Goal: Task Accomplishment & Management: Complete application form

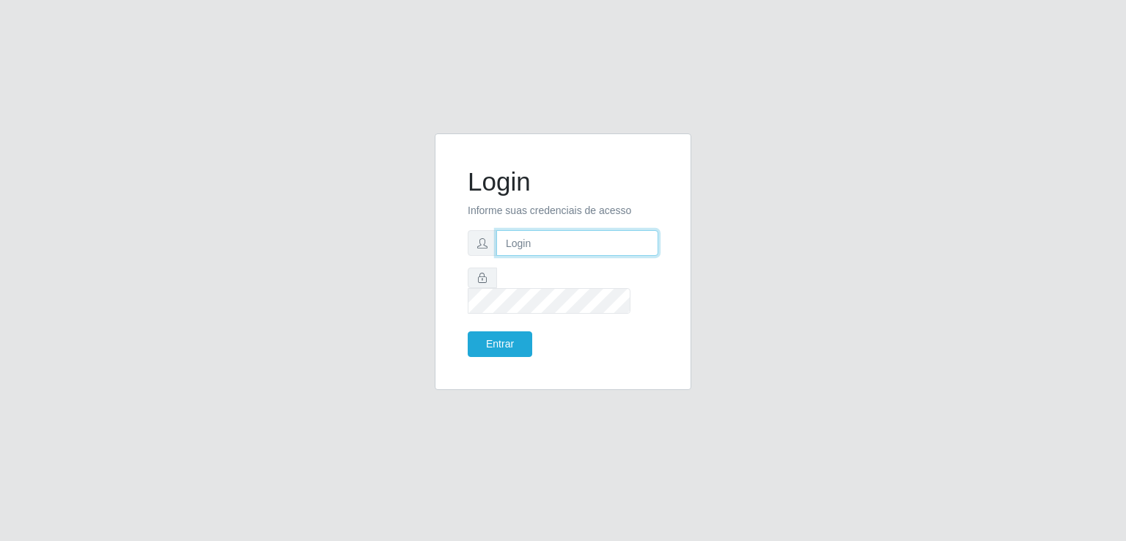
click at [578, 256] on input "text" at bounding box center [577, 243] width 162 height 26
type input "inaciaraquelsa@gmail.com"
click at [505, 332] on button "Entrar" at bounding box center [500, 344] width 65 height 26
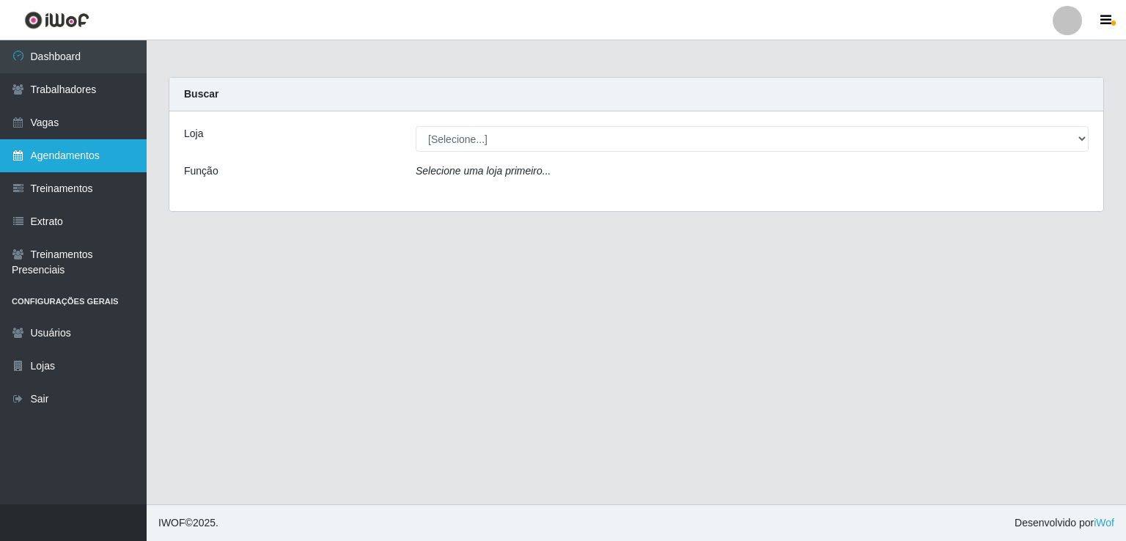
click at [85, 153] on link "Agendamentos" at bounding box center [73, 155] width 147 height 33
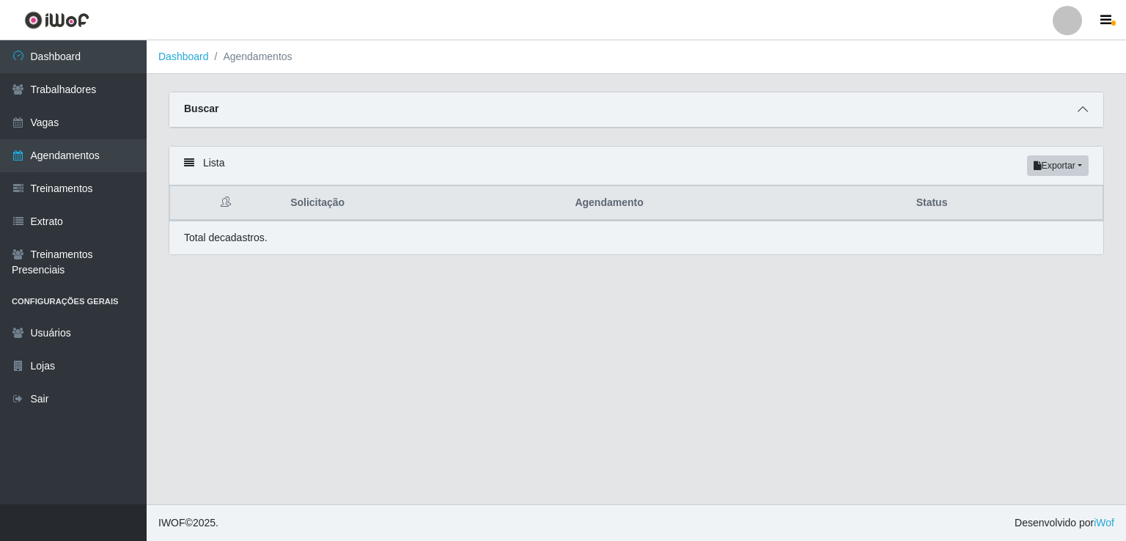
click at [1078, 102] on span at bounding box center [1083, 109] width 18 height 17
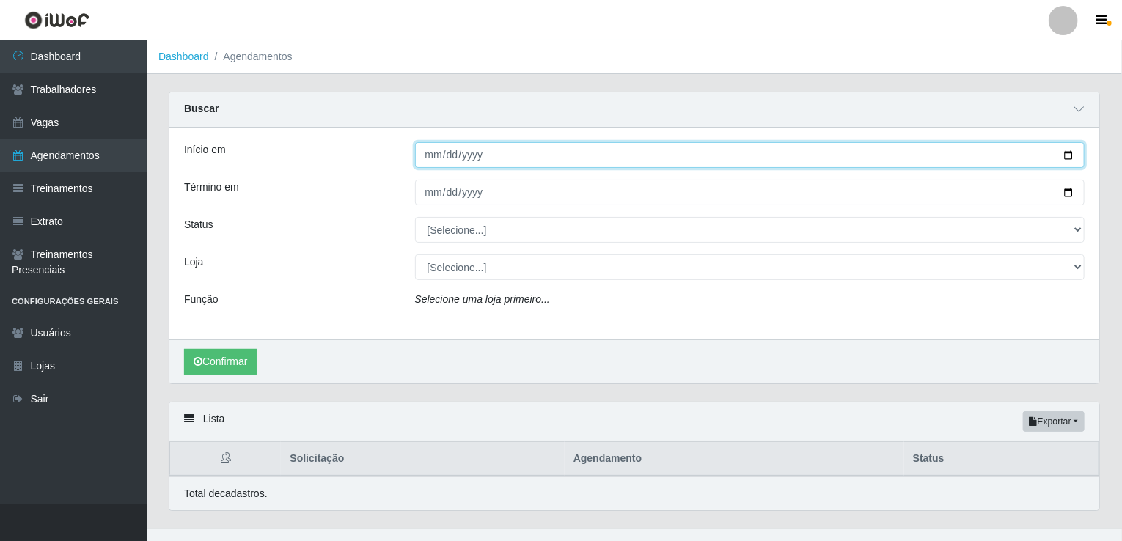
click at [431, 164] on input "Início em" at bounding box center [750, 155] width 670 height 26
type input "[DATE]"
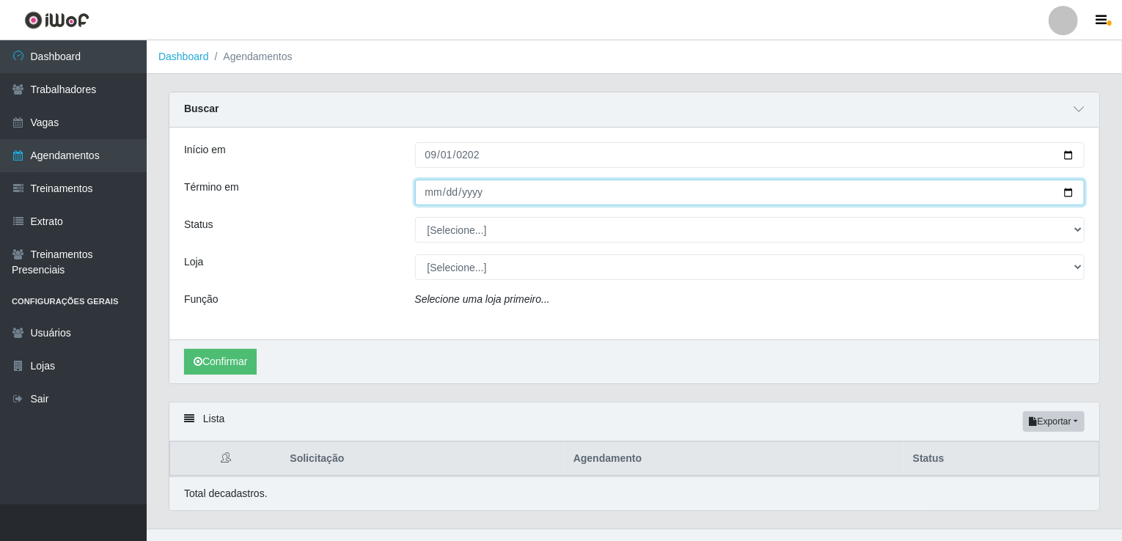
click at [430, 185] on input "Término em" at bounding box center [750, 193] width 670 height 26
type input "[DATE]"
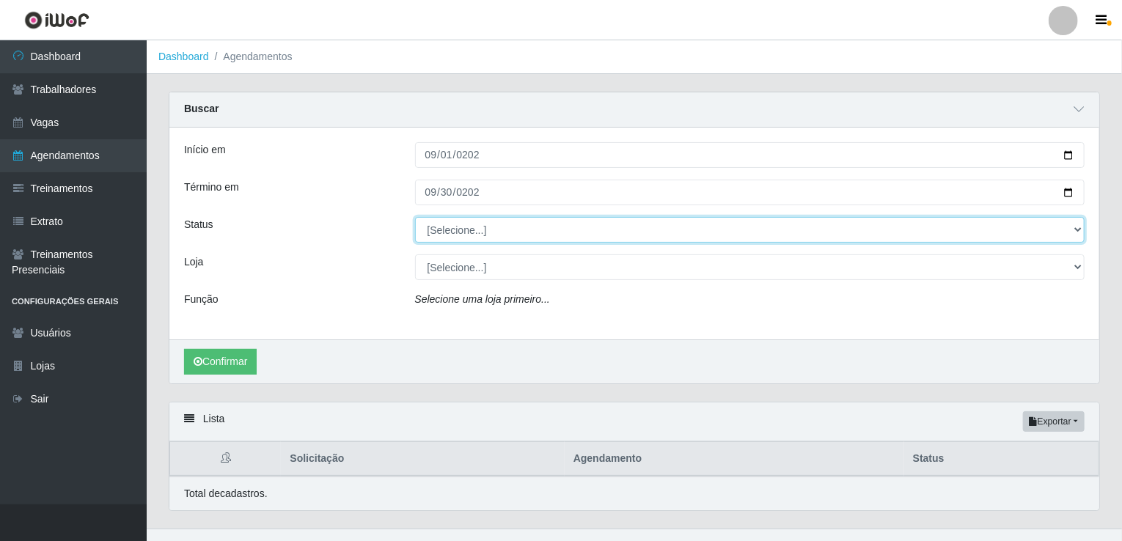
click at [477, 224] on select "[Selecione...] AGENDADO AGUARDANDO LIBERAR EM ANDAMENTO EM REVISÃO FINALIZADO C…" at bounding box center [750, 230] width 670 height 26
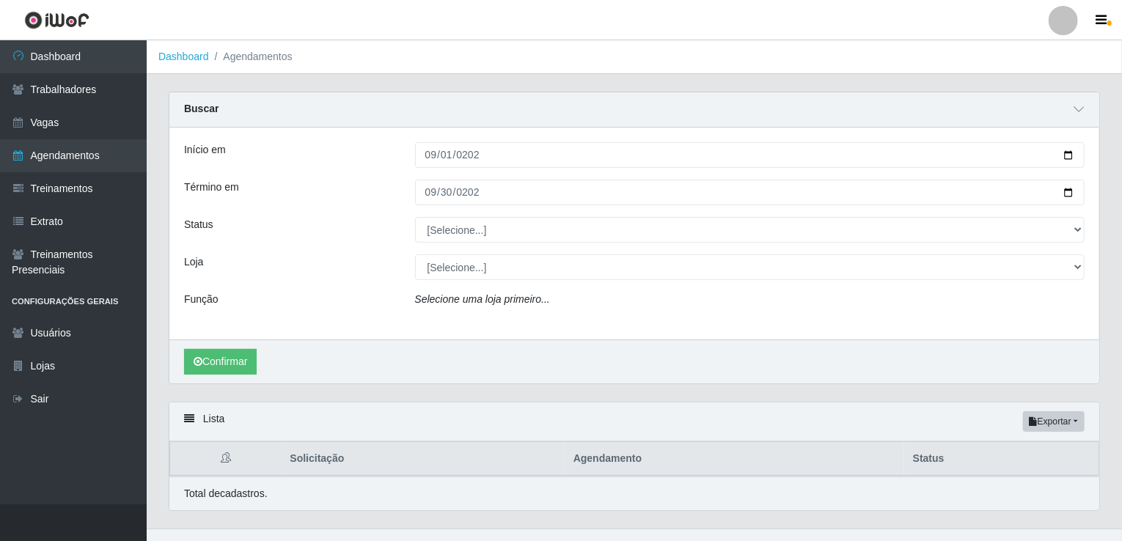
click at [352, 282] on div "Início em 2025-09-01 Término em 2025-09-30 Status [Selecione...] AGENDADO AGUAR…" at bounding box center [634, 234] width 930 height 212
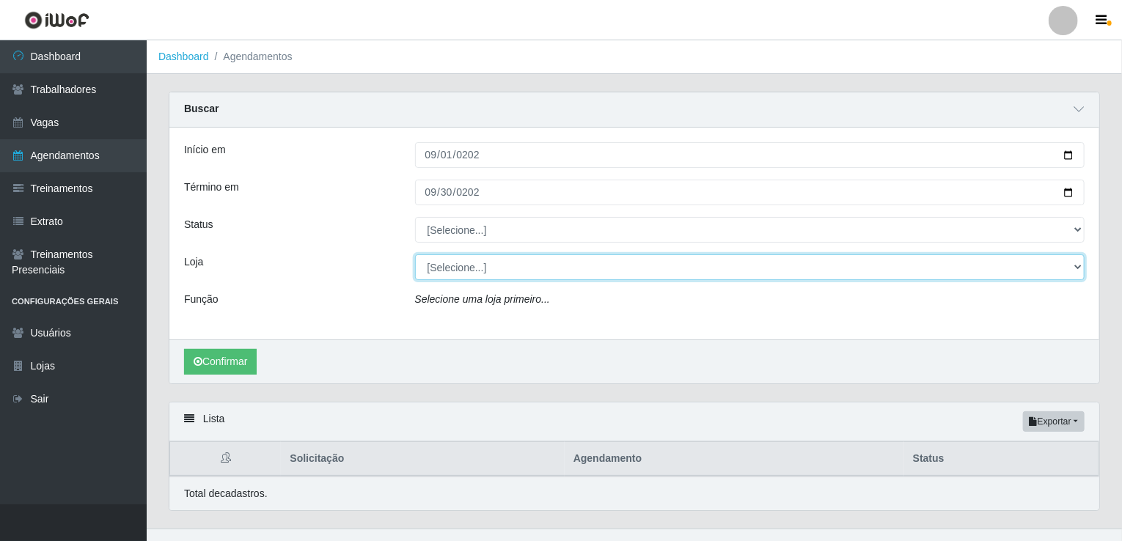
click at [458, 274] on select "[Selecione...] Corte Fácil - Unidade Emaús Corte Fácil - Unidade Planalto" at bounding box center [750, 267] width 670 height 26
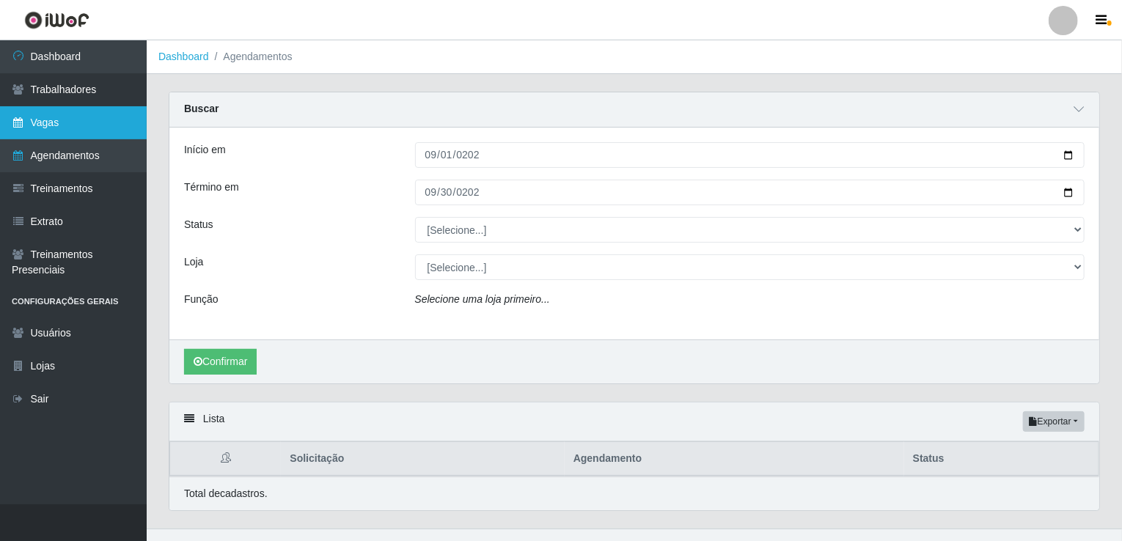
click at [79, 133] on link "Vagas" at bounding box center [73, 122] width 147 height 33
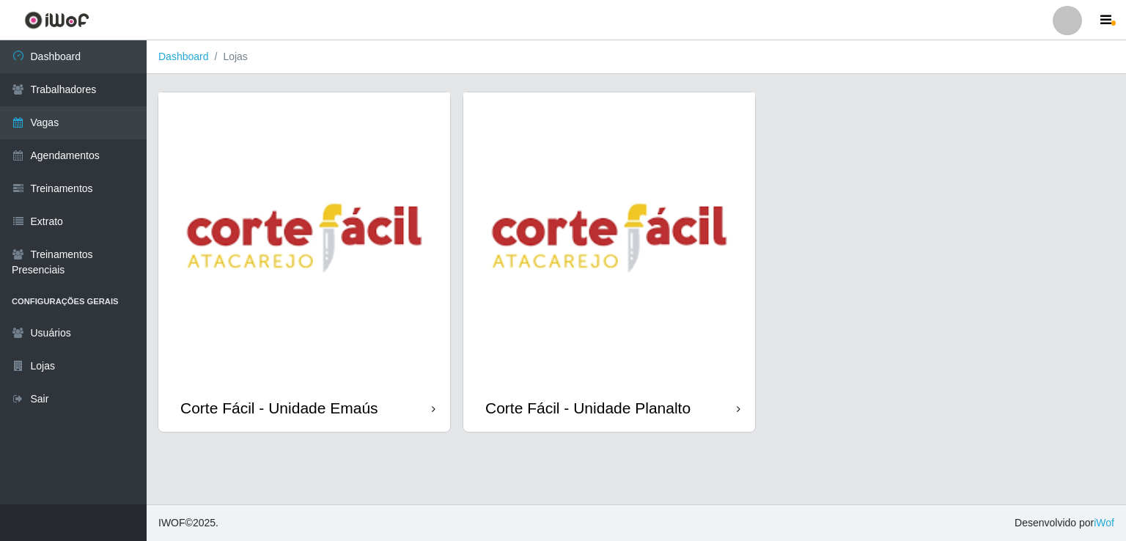
click at [340, 292] on img at bounding box center [304, 238] width 292 height 292
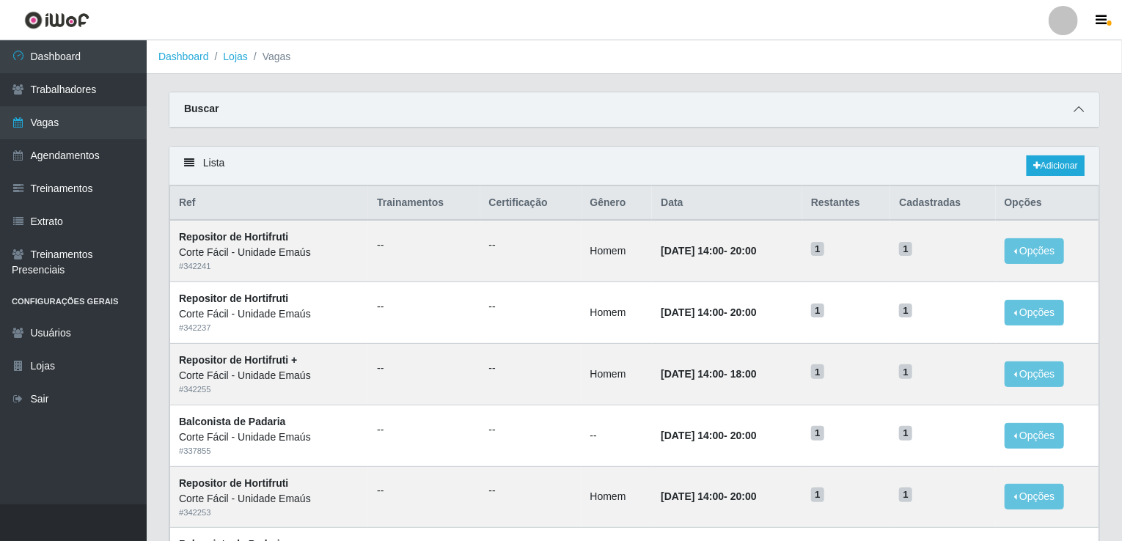
click at [1082, 114] on icon at bounding box center [1079, 109] width 10 height 10
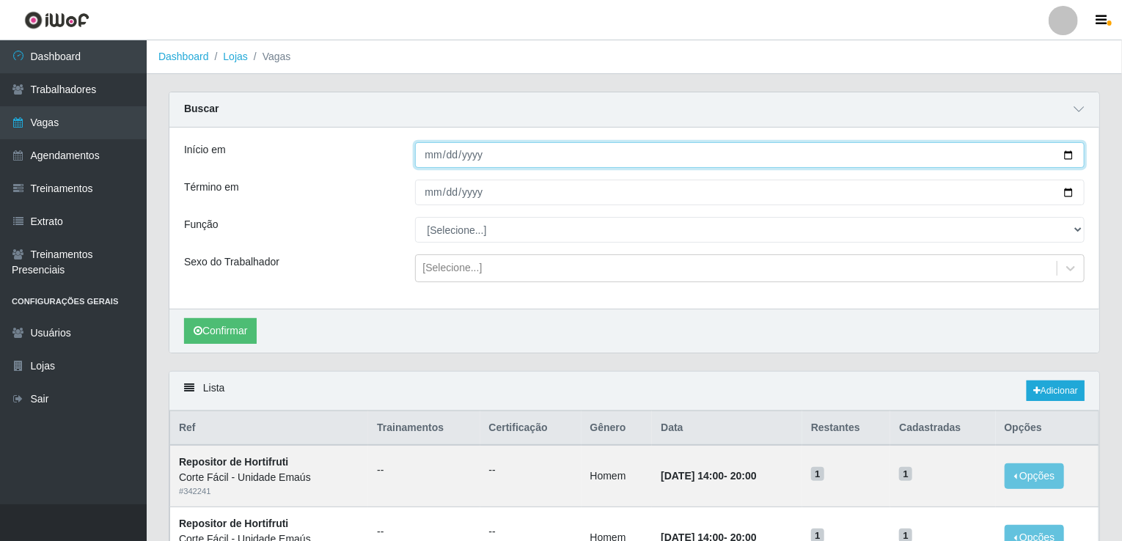
click at [443, 156] on input "Início em" at bounding box center [750, 155] width 670 height 26
click at [428, 156] on input "Início em" at bounding box center [750, 155] width 670 height 26
type input "2025-09-10"
click at [428, 157] on input "2025-09-10" at bounding box center [750, 155] width 670 height 26
type input "[DATE]"
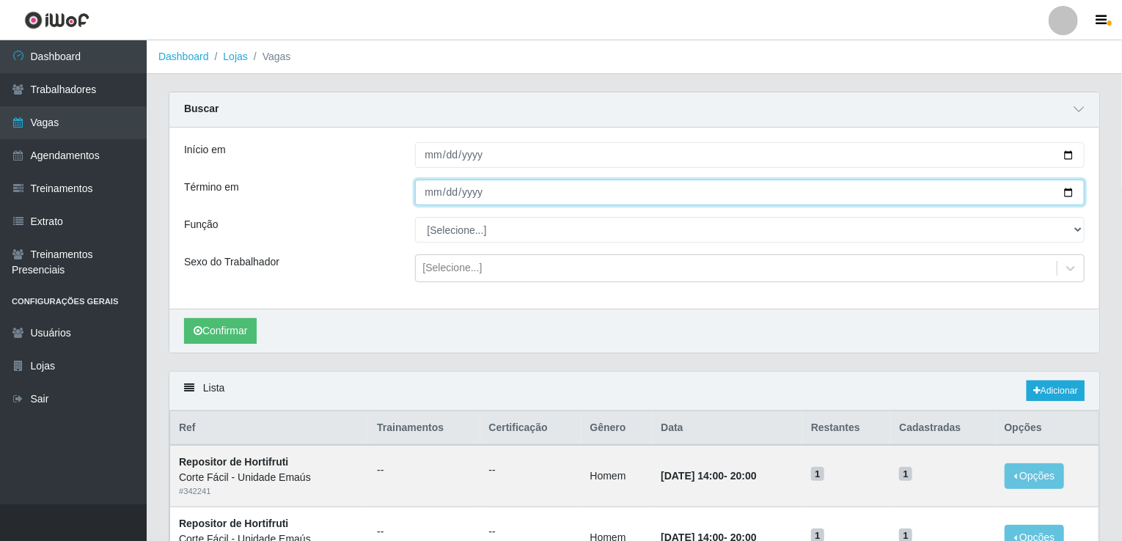
click at [425, 191] on input "Término em" at bounding box center [750, 193] width 670 height 26
type input "[DATE]"
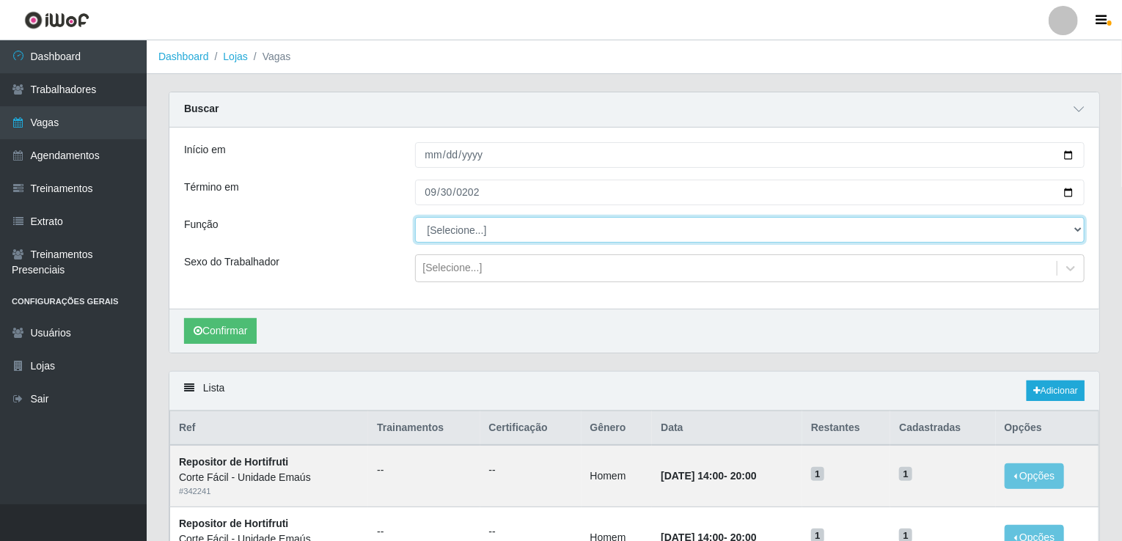
click at [469, 221] on select "[Selecione...] ASG ASG + ASG ++ Auxiliar de Cozinha Auxiliar de Cozinha + Auxil…" at bounding box center [750, 230] width 670 height 26
select select "123"
click at [415, 217] on select "[Selecione...] ASG ASG + ASG ++ Auxiliar de Cozinha Auxiliar de Cozinha + Auxil…" at bounding box center [750, 230] width 670 height 26
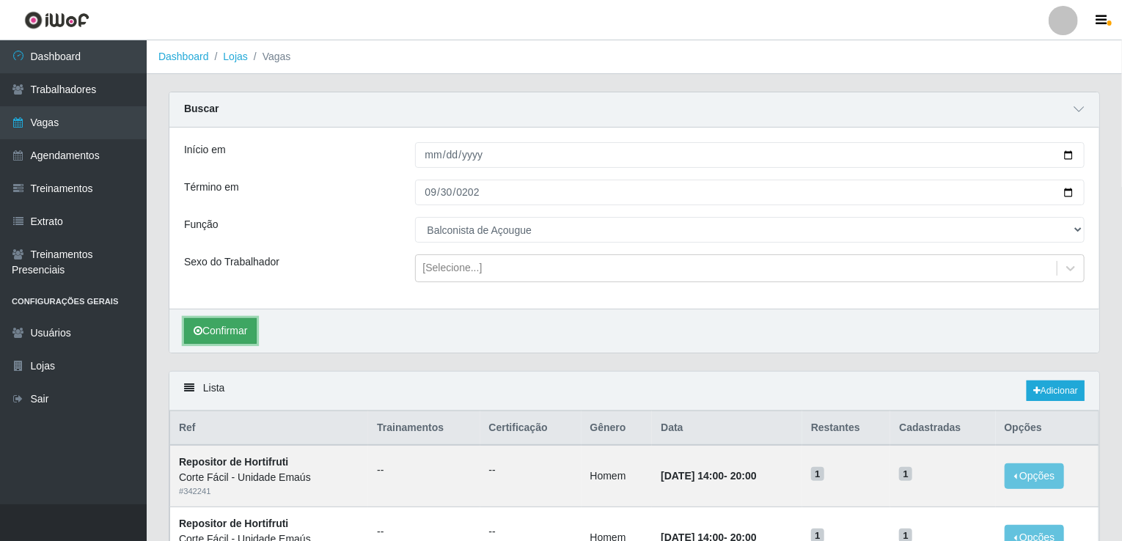
click at [221, 337] on button "Confirmar" at bounding box center [220, 331] width 73 height 26
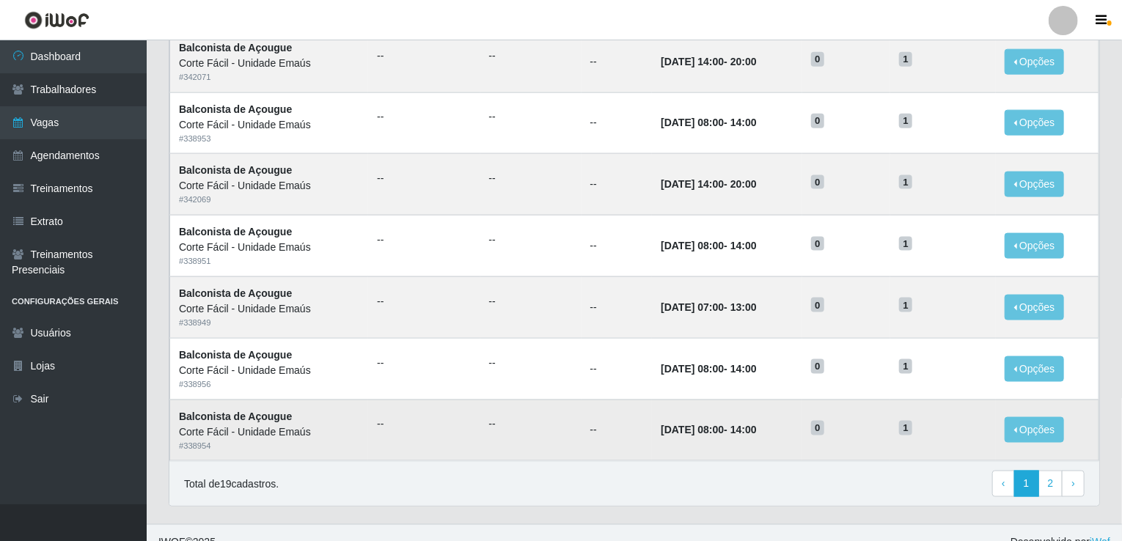
scroll to position [922, 0]
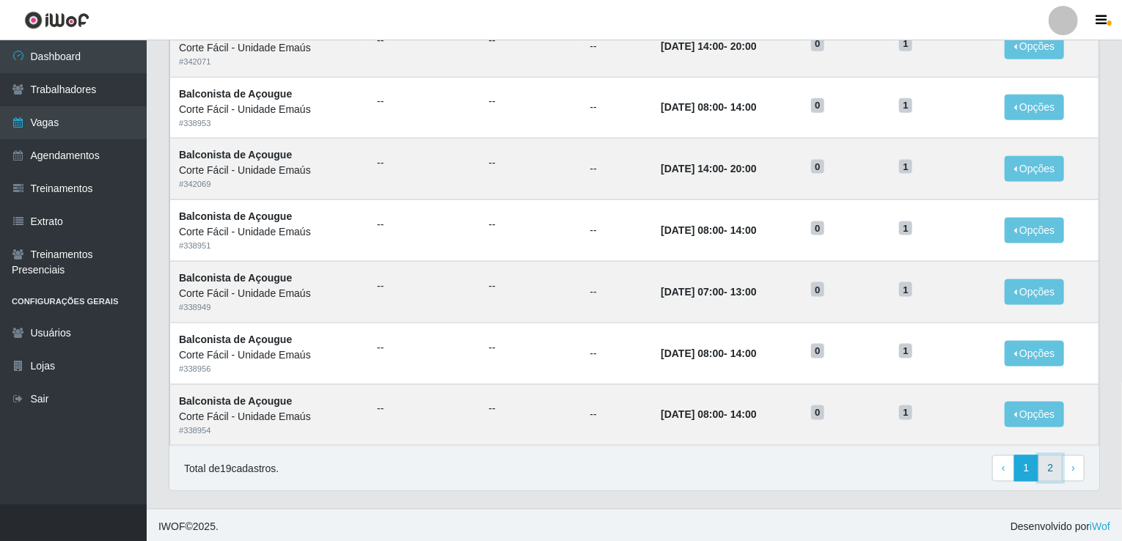
click at [1052, 464] on link "2" at bounding box center [1050, 468] width 25 height 26
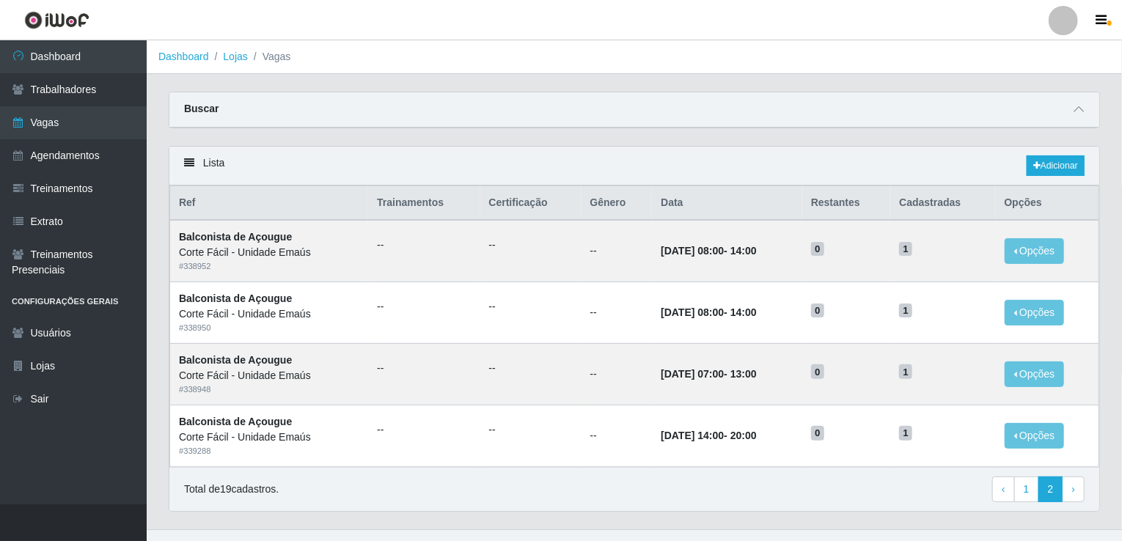
click at [1029, 502] on div "Total de 19 cadastros. ‹ Previous 1 2 › Next" at bounding box center [634, 489] width 930 height 45
click at [1027, 491] on link "1" at bounding box center [1026, 490] width 25 height 26
